Goal: Transaction & Acquisition: Purchase product/service

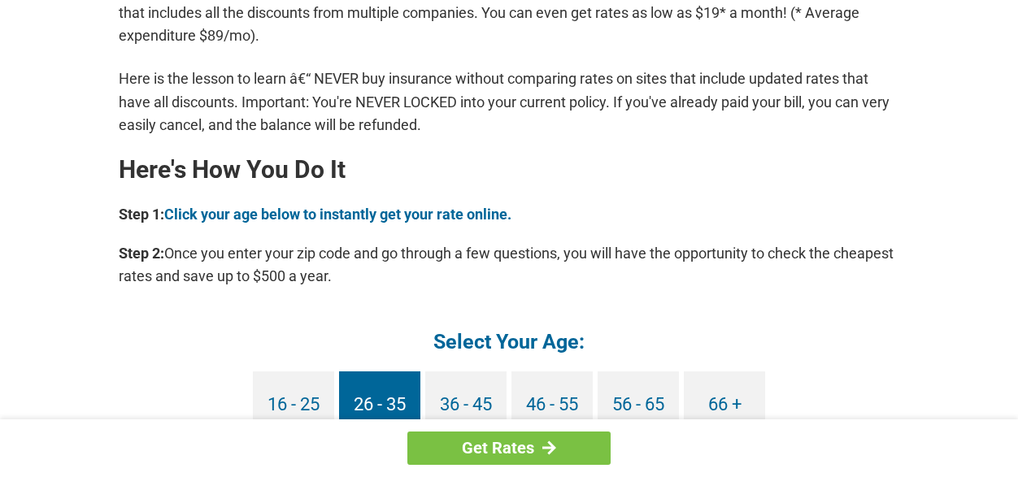
scroll to position [1382, 0]
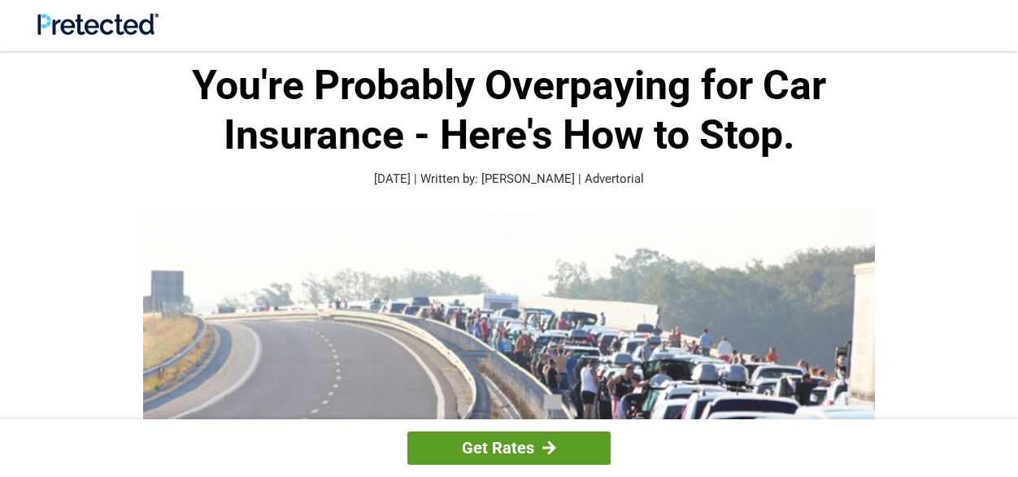
click at [510, 448] on link "Get Rates" at bounding box center [508, 448] width 203 height 33
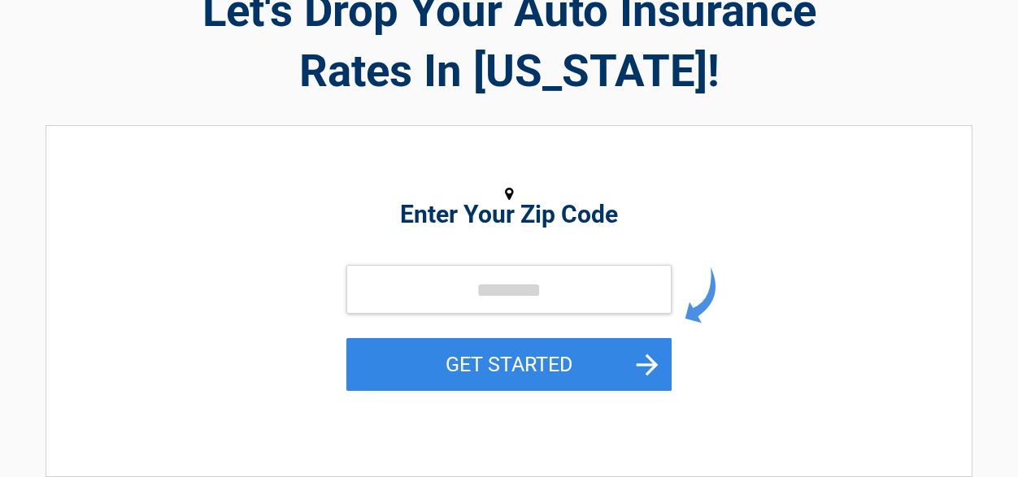
scroll to position [163, 0]
